Goal: Check status: Check status

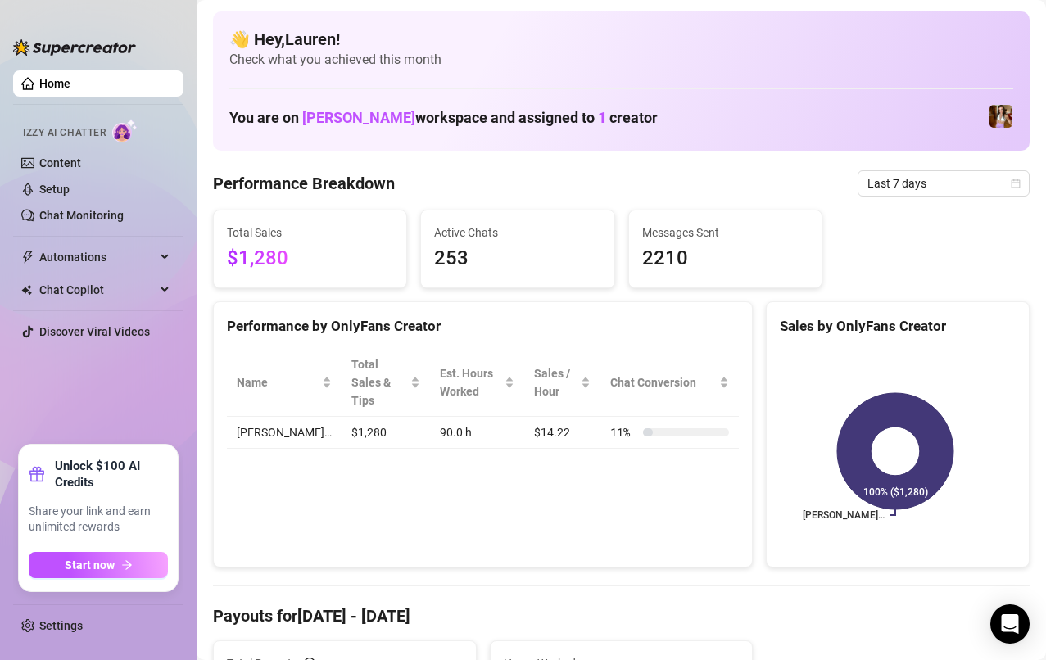
click at [957, 184] on span "Last 7 days" at bounding box center [943, 183] width 152 height 25
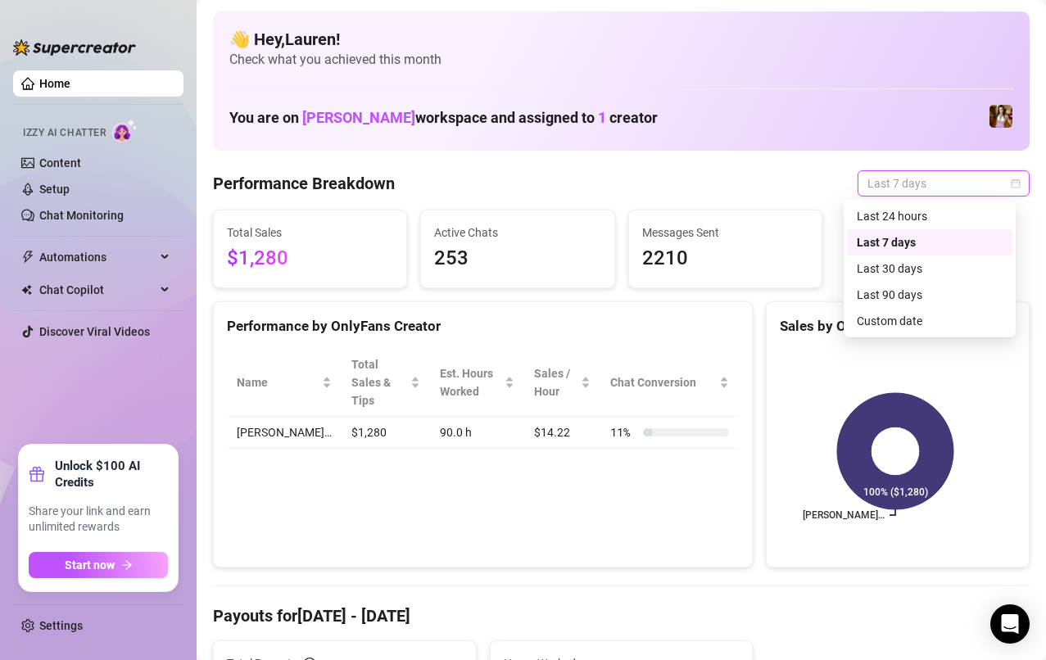
click at [917, 334] on div "Last 24 hours Last 7 days Last 30 days Last 24 hours Last 7 days Last 30 days L…" at bounding box center [930, 269] width 172 height 138
click at [912, 326] on div "Custom date" at bounding box center [930, 321] width 146 height 18
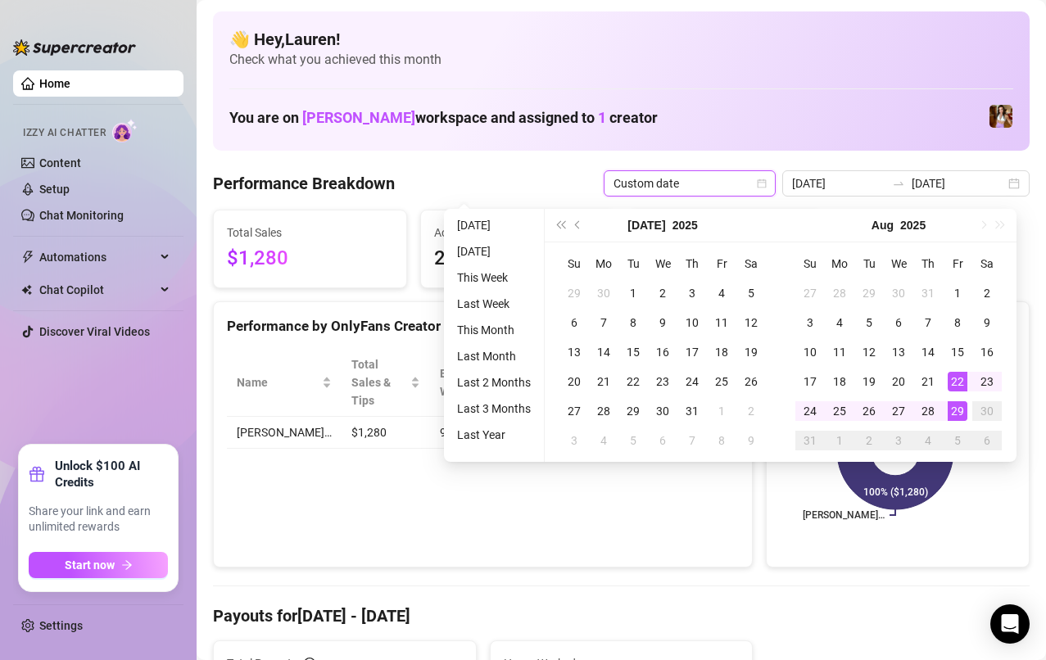
click at [959, 383] on div "22" at bounding box center [958, 382] width 20 height 20
click at [935, 414] on div "28" at bounding box center [928, 411] width 20 height 20
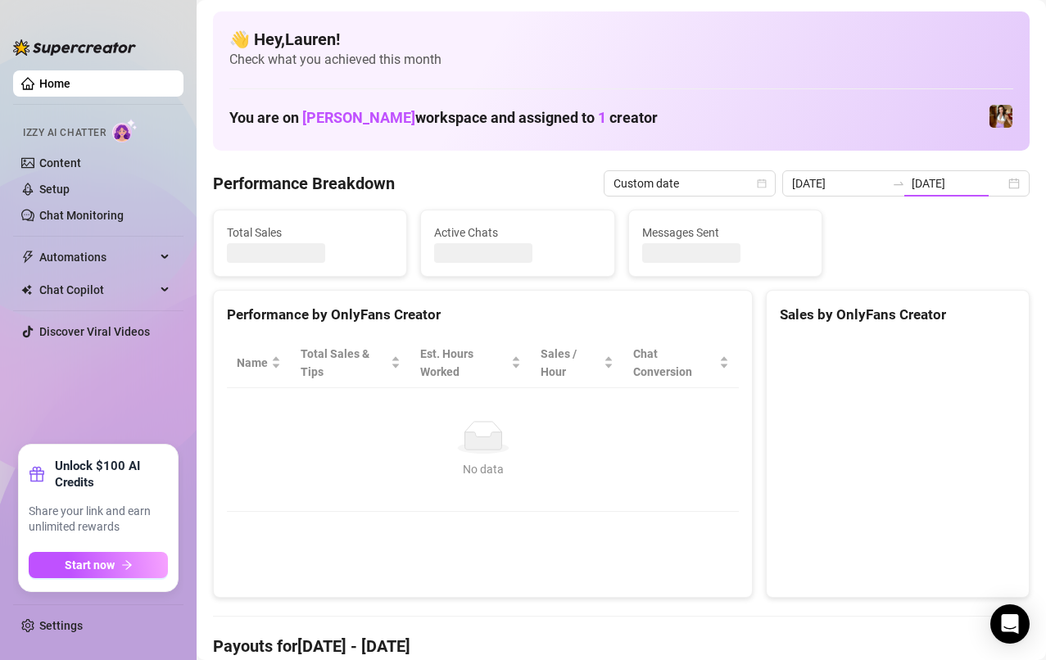
type input "[DATE]"
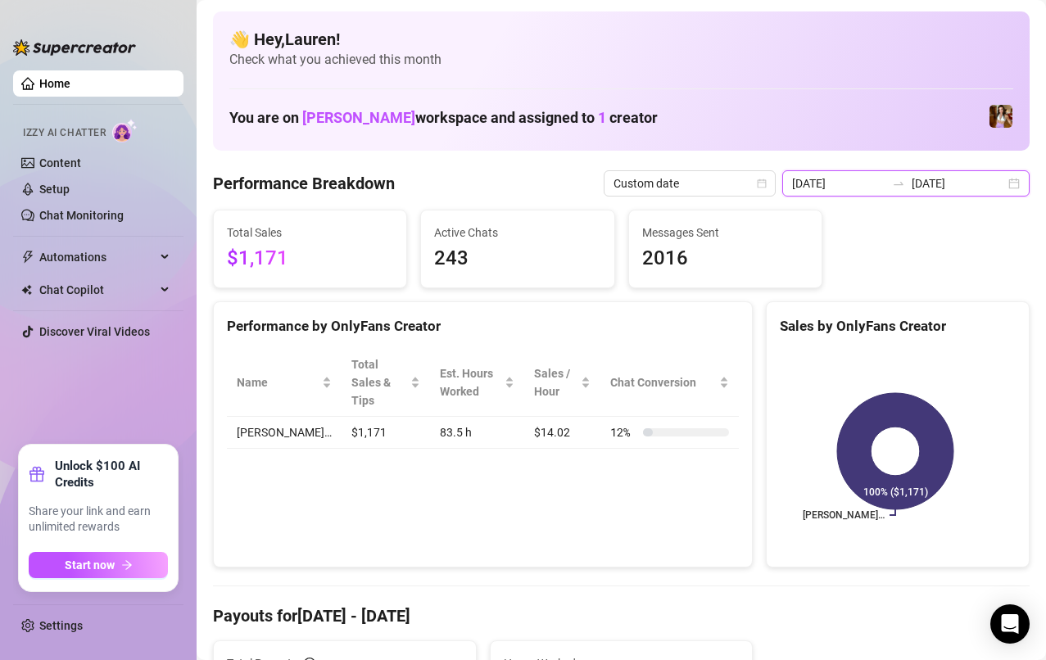
click at [976, 189] on input "[DATE]" at bounding box center [958, 183] width 93 height 18
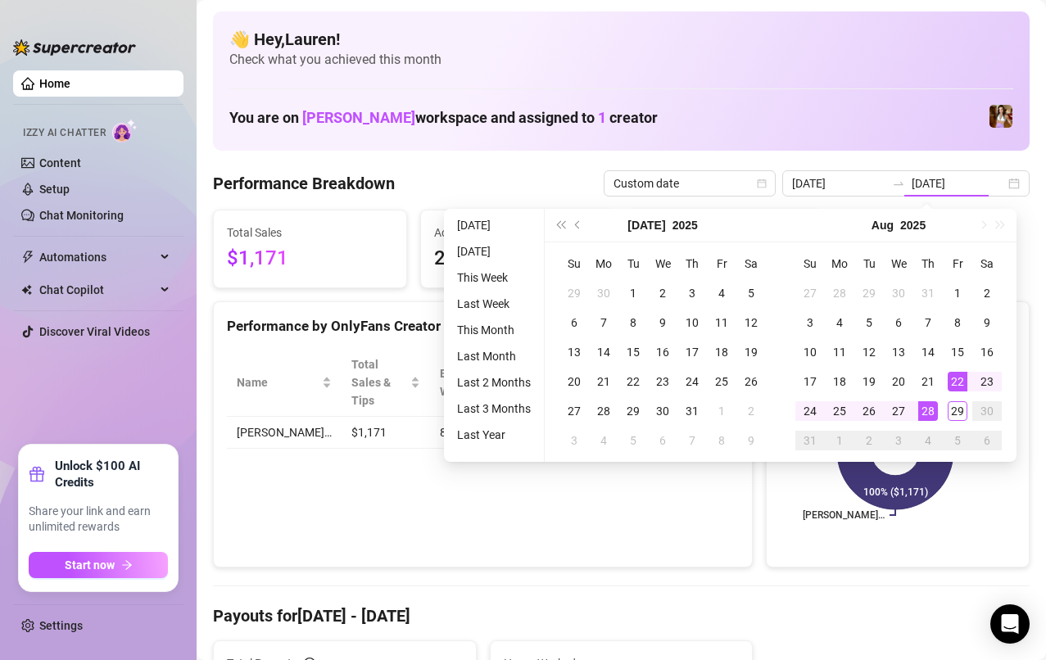
click at [961, 421] on td "29" at bounding box center [957, 410] width 29 height 29
type input "[DATE]"
click at [960, 413] on div "29" at bounding box center [958, 411] width 20 height 20
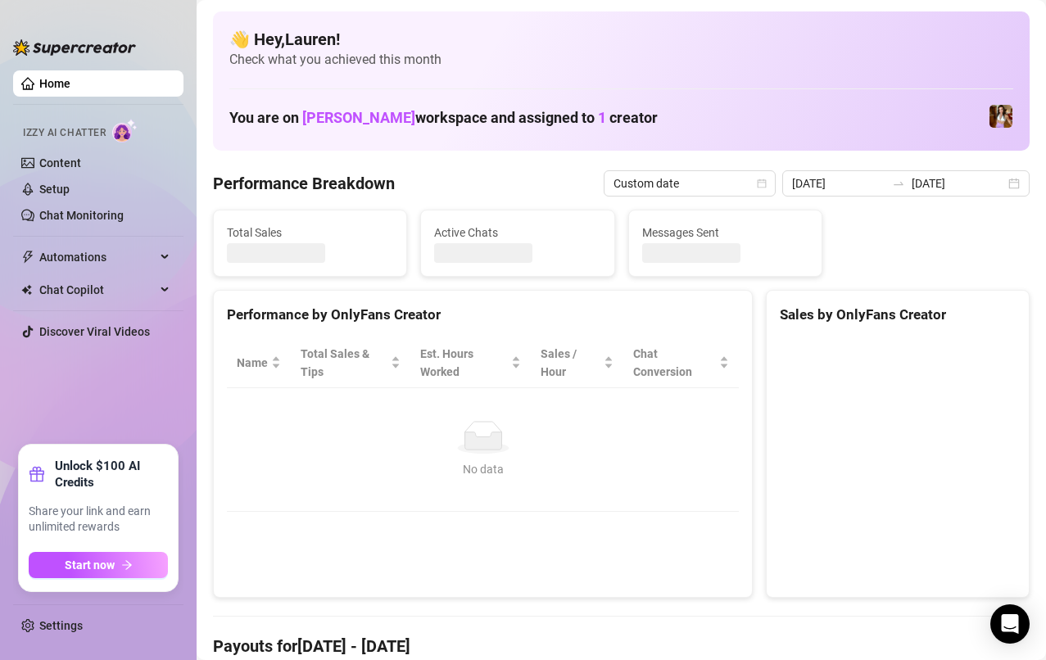
type input "[DATE]"
